Goal: Task Accomplishment & Management: Use online tool/utility

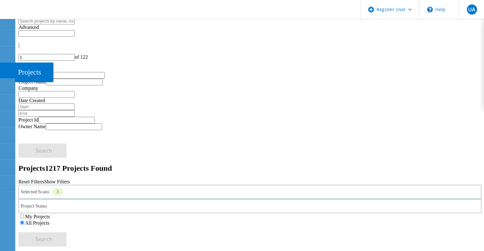
click at [10, 68] on icon at bounding box center [7, 71] width 8 height 6
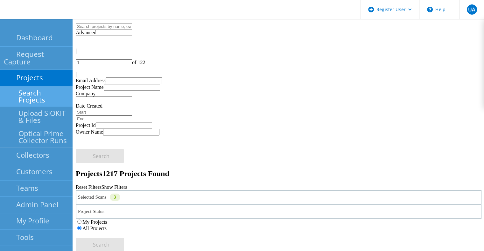
click at [29, 86] on link "Search Projects" at bounding box center [36, 96] width 72 height 20
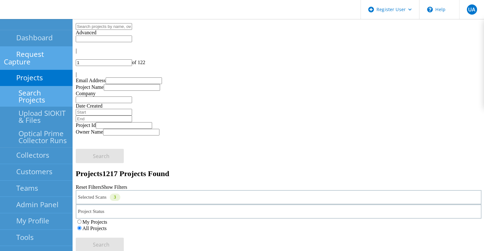
click at [31, 49] on link "Request Capture" at bounding box center [36, 59] width 72 height 24
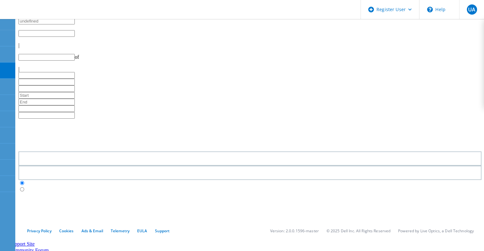
type input "1"
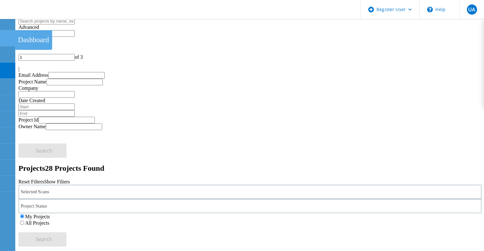
click at [7, 37] on icon at bounding box center [7, 38] width 8 height 6
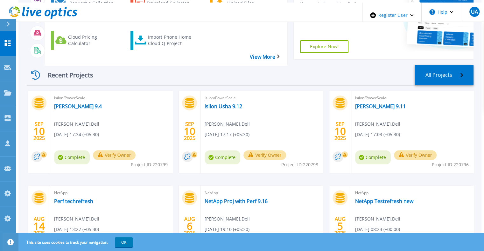
scroll to position [87, 0]
click at [31, 151] on circle at bounding box center [36, 156] width 11 height 11
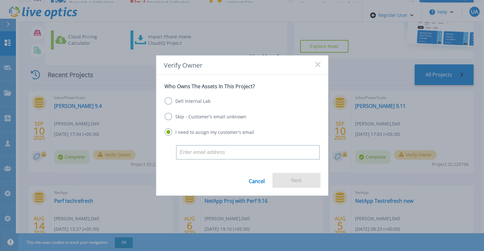
click at [318, 69] on div "Verify Owner" at bounding box center [242, 65] width 172 height 19
click at [315, 65] on icon at bounding box center [317, 64] width 5 height 5
